Goal: Transaction & Acquisition: Book appointment/travel/reservation

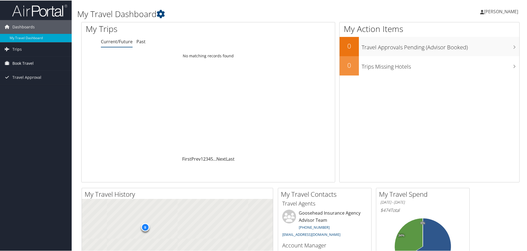
click at [26, 62] on span "Book Travel" at bounding box center [22, 63] width 21 height 14
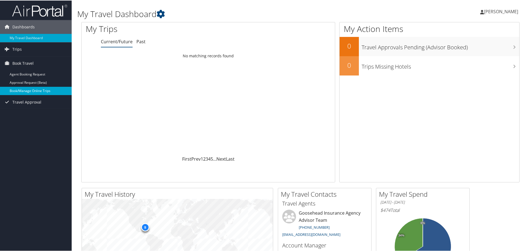
click at [35, 91] on link "Book/Manage Online Trips" at bounding box center [36, 90] width 72 height 8
click at [26, 63] on span "Book Travel" at bounding box center [22, 63] width 21 height 14
click at [41, 91] on link "Book/Manage Online Trips" at bounding box center [36, 90] width 72 height 8
